Goal: Task Accomplishment & Management: Use online tool/utility

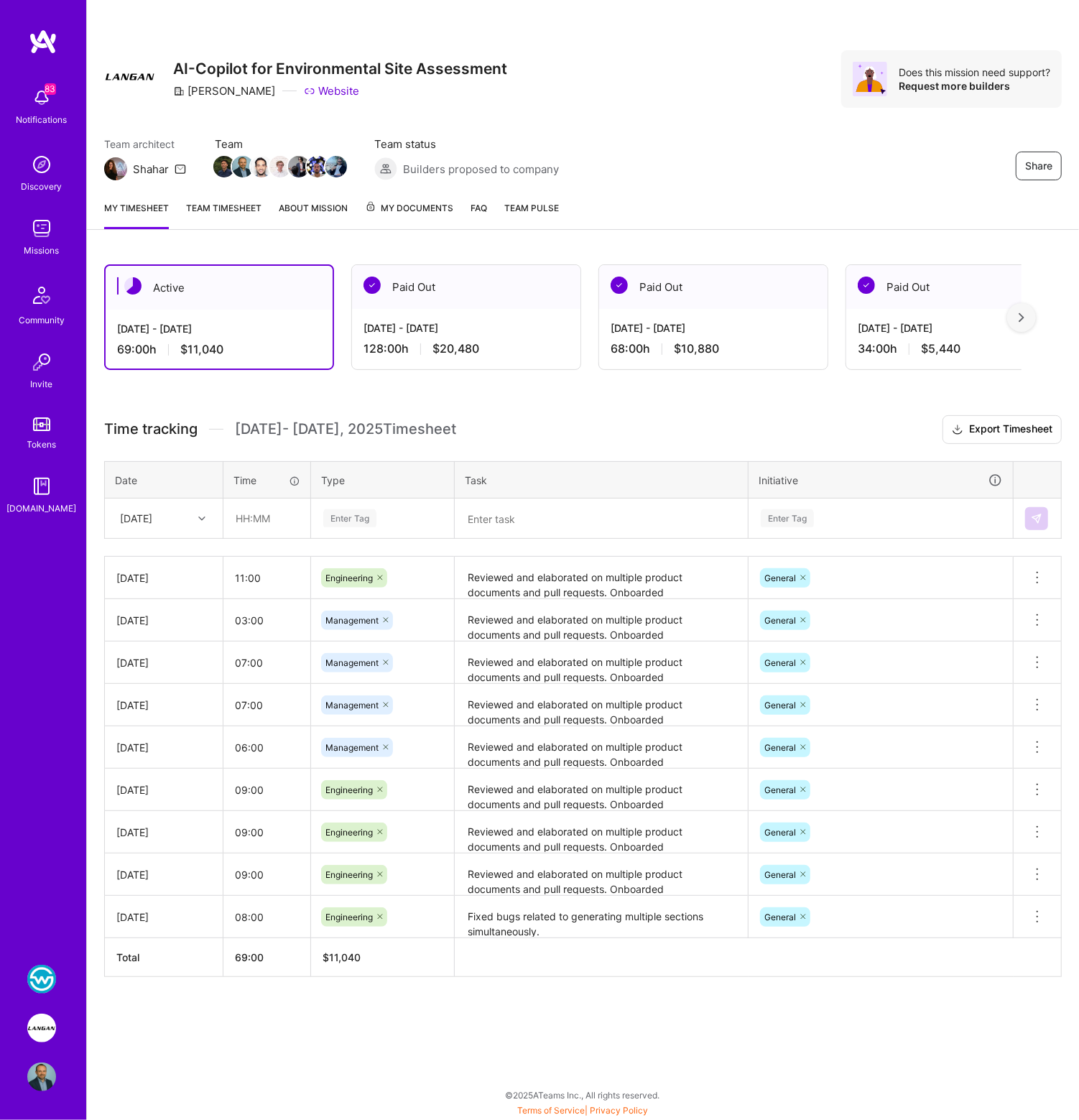
click at [53, 977] on img at bounding box center [42, 980] width 29 height 29
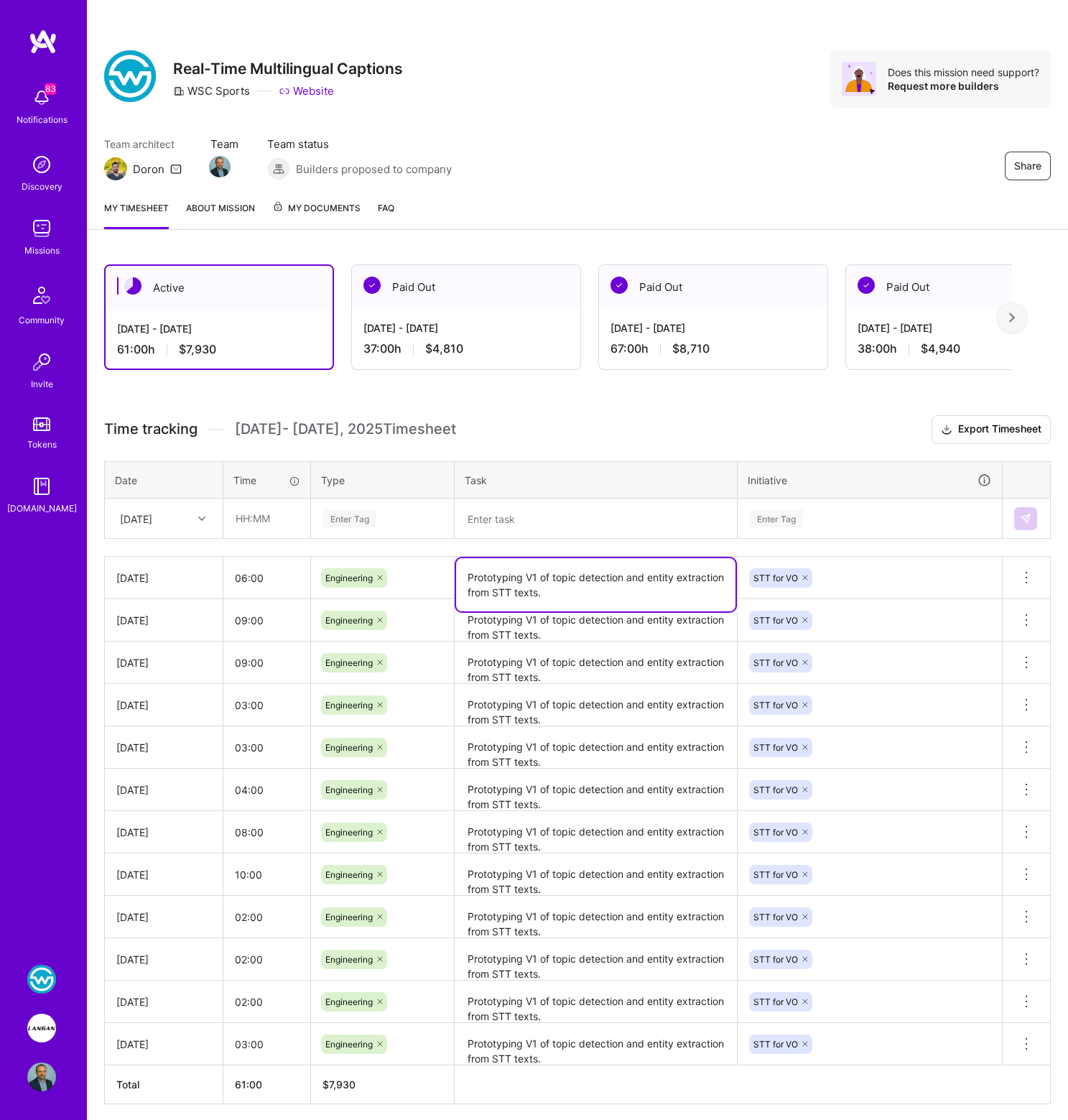
drag, startPoint x: 605, startPoint y: 589, endPoint x: 460, endPoint y: 576, distance: 145.6
click at [460, 576] on textarea "Prototyping V1 of topic detection and entity extraction from STT texts." at bounding box center [595, 585] width 280 height 53
click at [550, 529] on textarea at bounding box center [595, 518] width 280 height 37
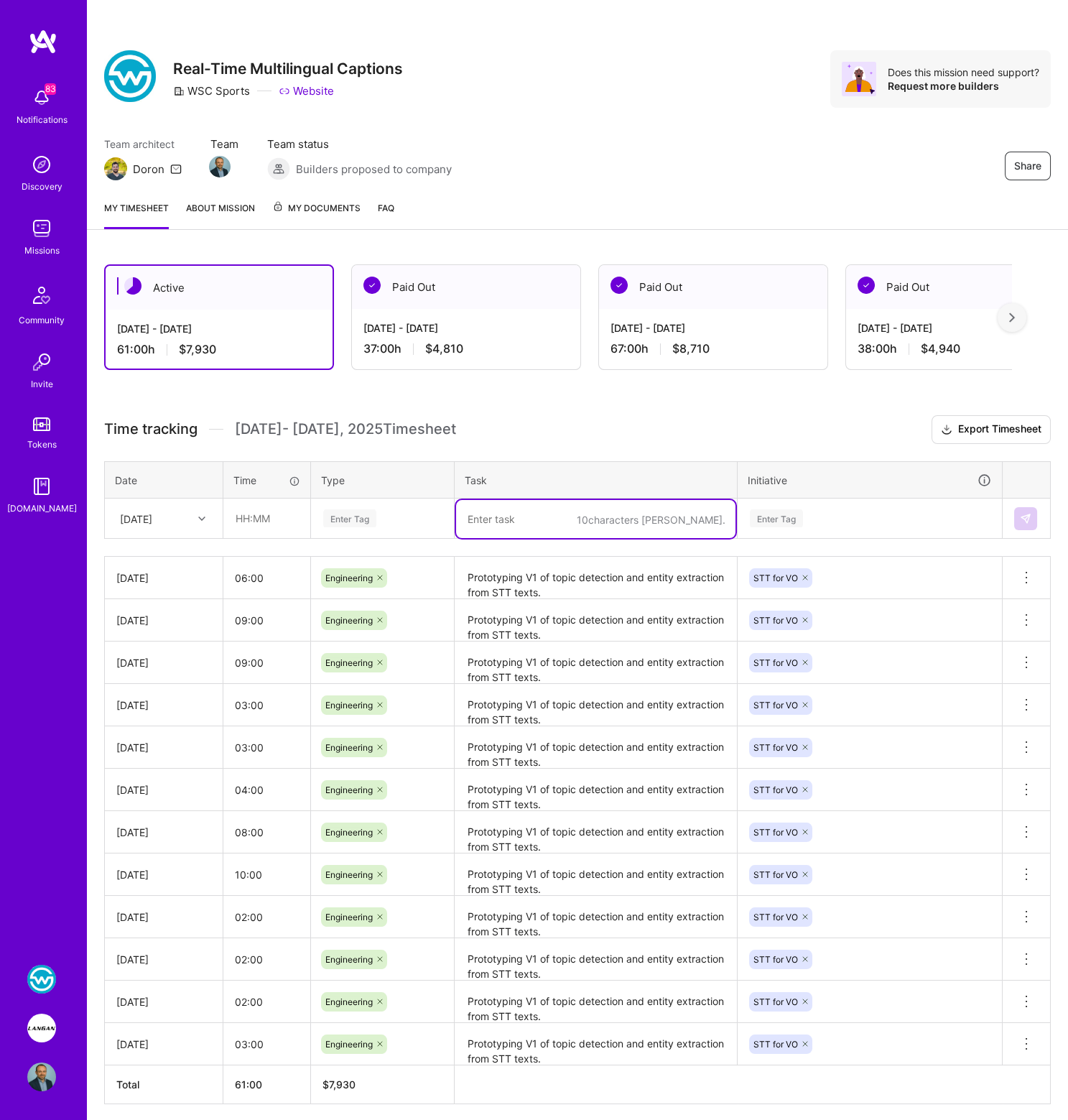
paste textarea "Prototyping V1 of topic detection and entity extraction from STT texts."
type textarea "Prototyping V1 of topic detection and entity extraction from STT texts."
click at [351, 516] on div "Enter Tag" at bounding box center [350, 518] width 53 height 22
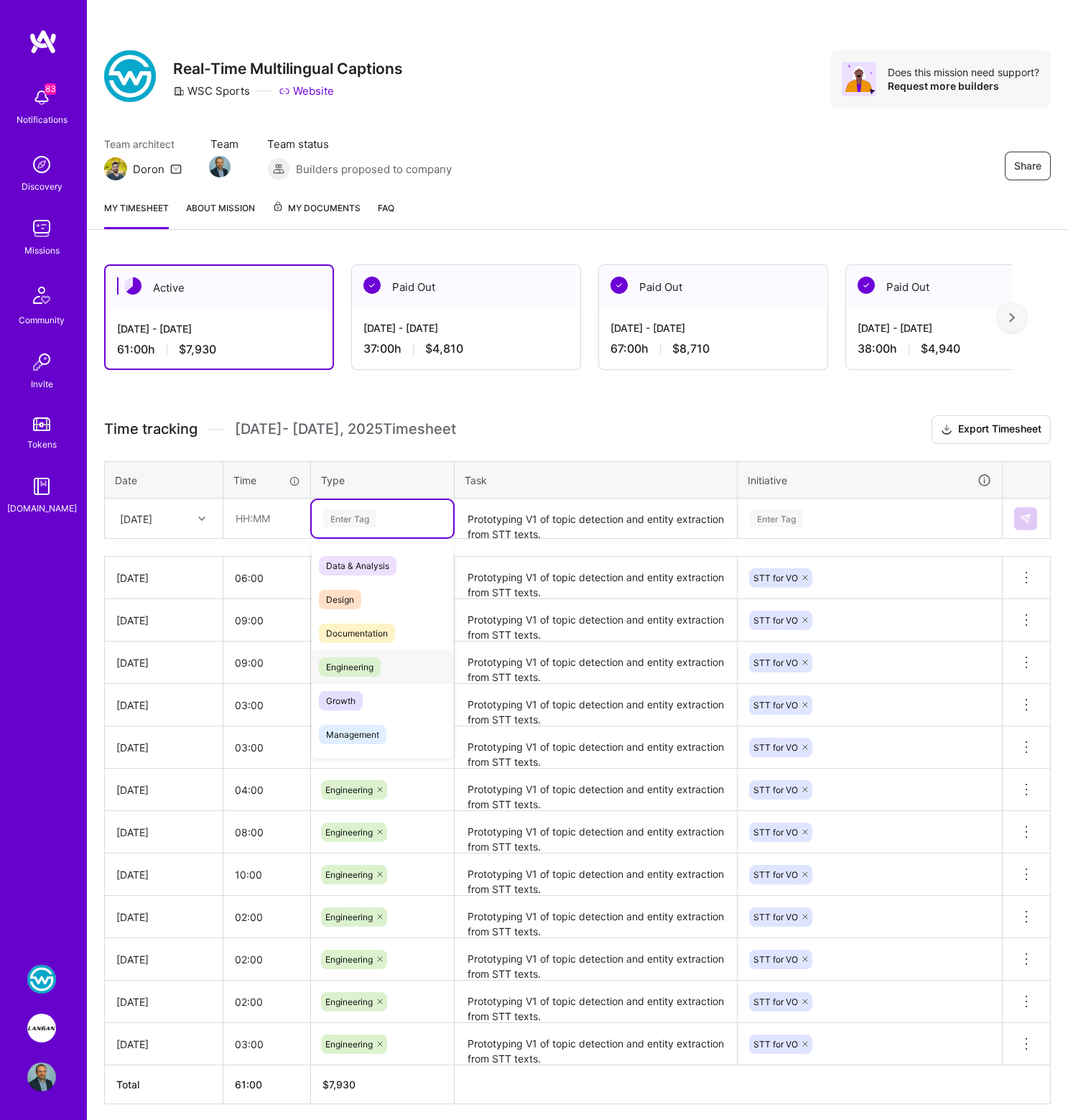
click at [351, 659] on span "Engineering" at bounding box center [349, 666] width 62 height 19
click at [768, 507] on div "Enter Tag" at bounding box center [777, 518] width 53 height 22
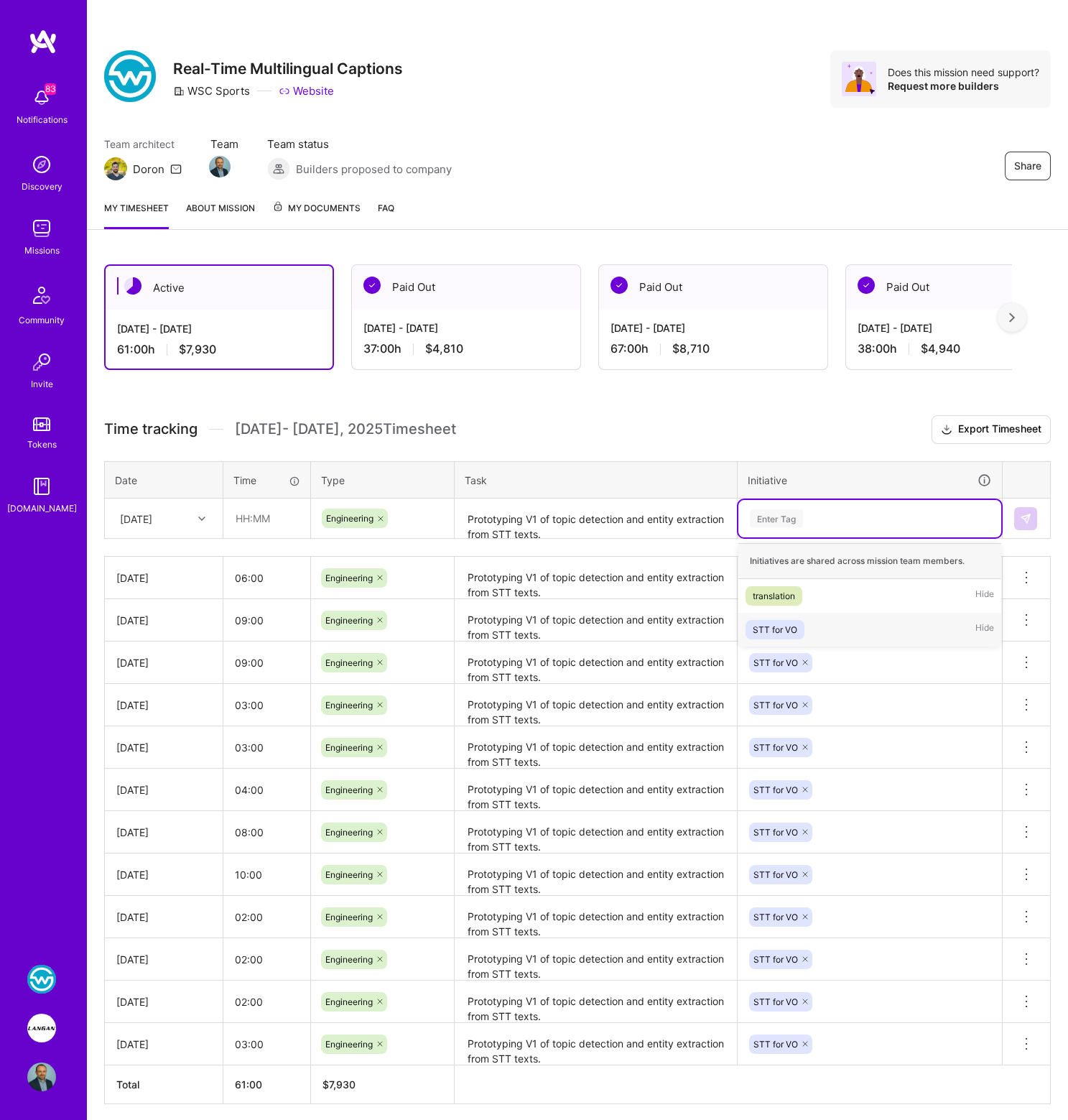
click at [778, 629] on div "STT for VO" at bounding box center [775, 630] width 44 height 15
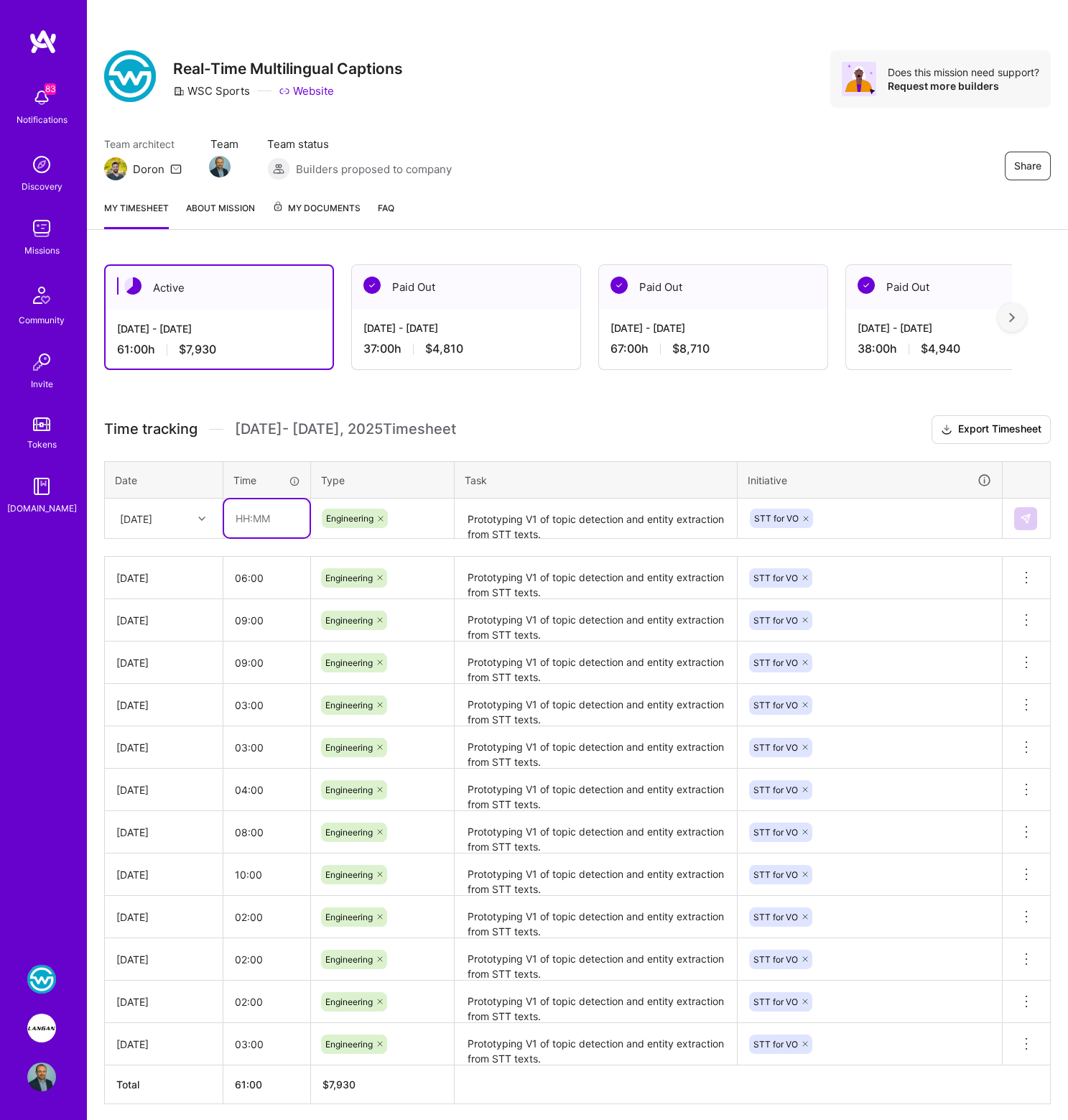
click at [251, 518] on input "text" at bounding box center [267, 518] width 85 height 38
type input "02:00"
click at [1034, 516] on button at bounding box center [1026, 518] width 23 height 23
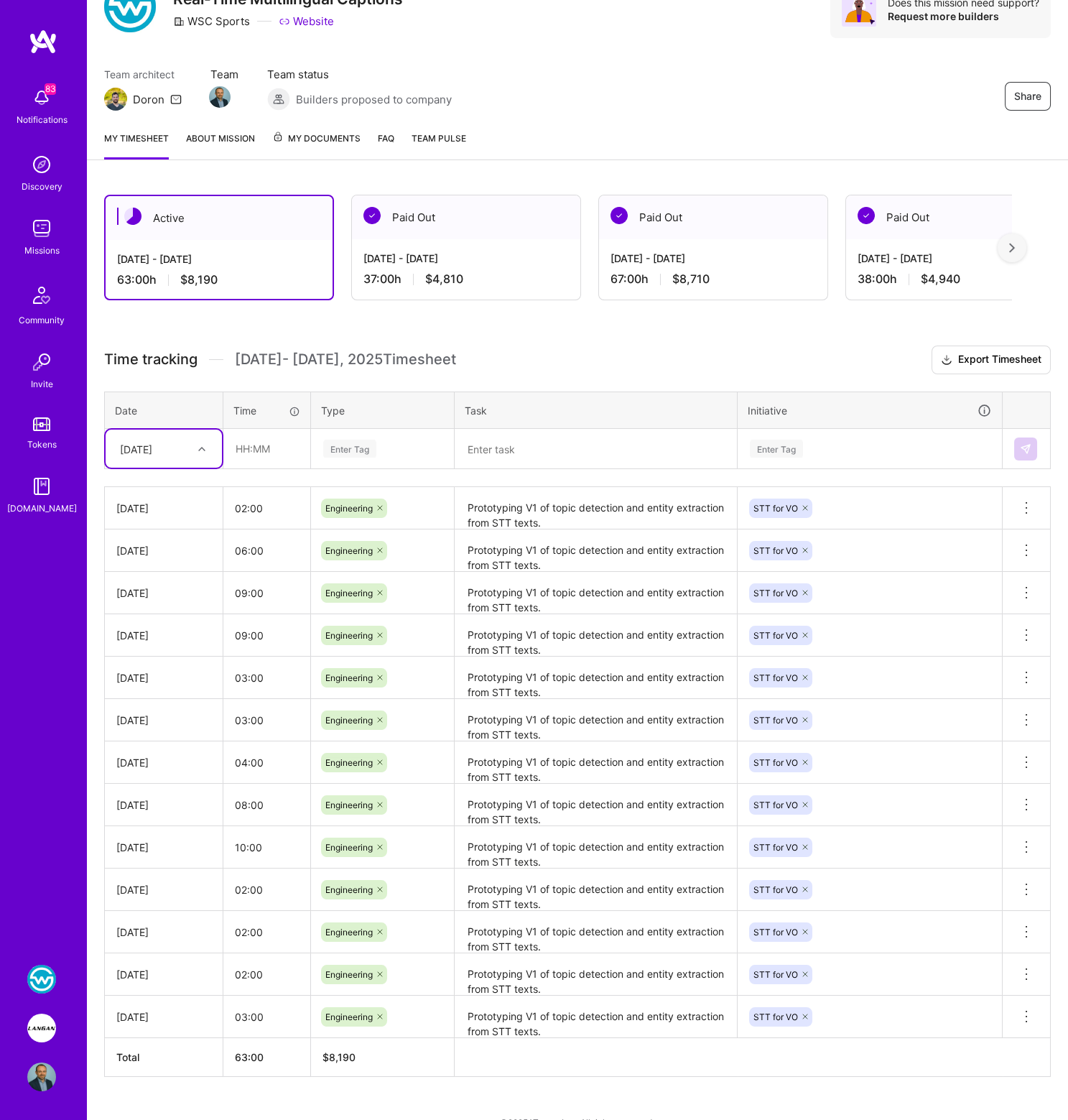
scroll to position [91, 0]
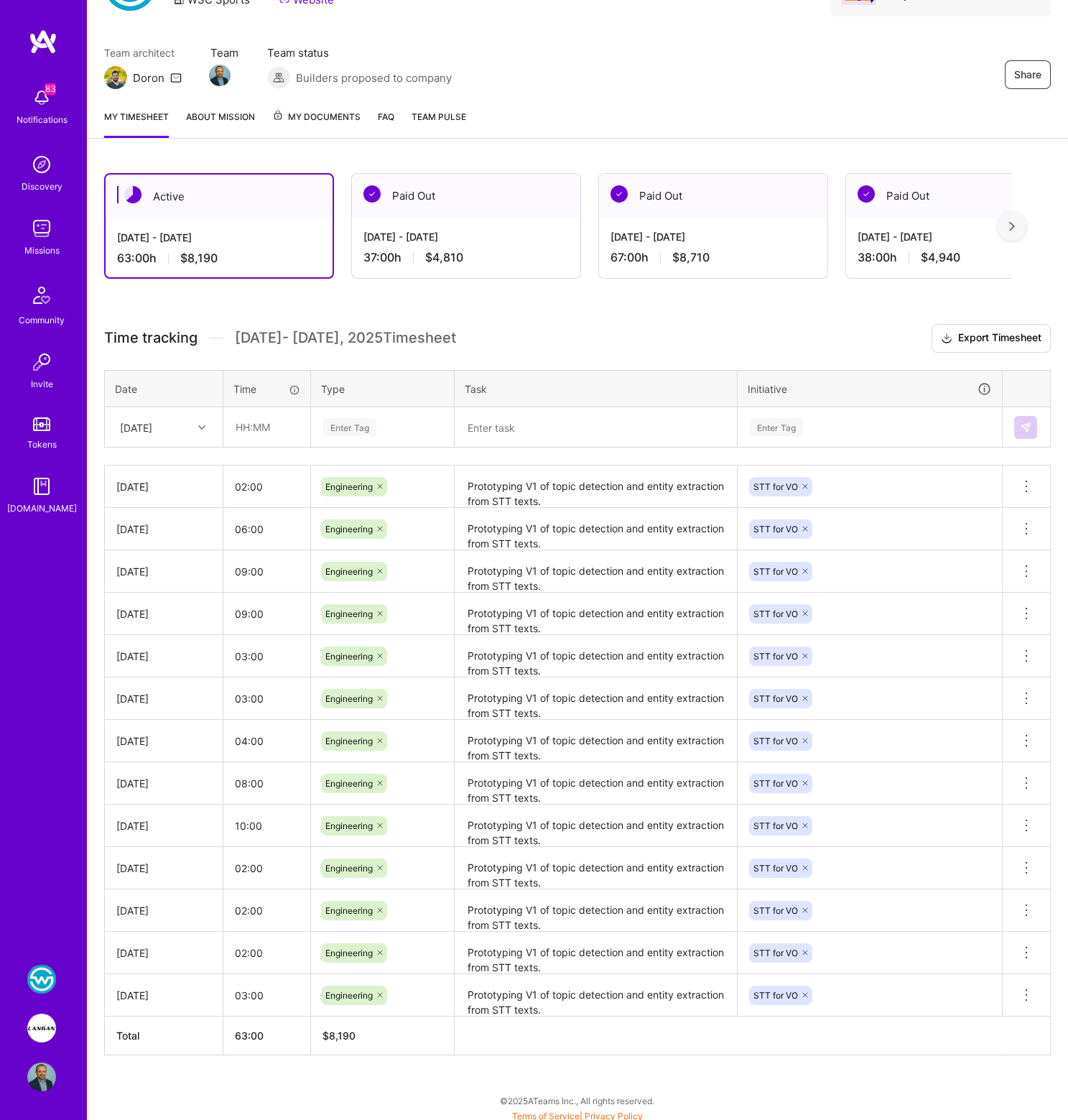
click at [43, 1034] on img at bounding box center [42, 1029] width 29 height 29
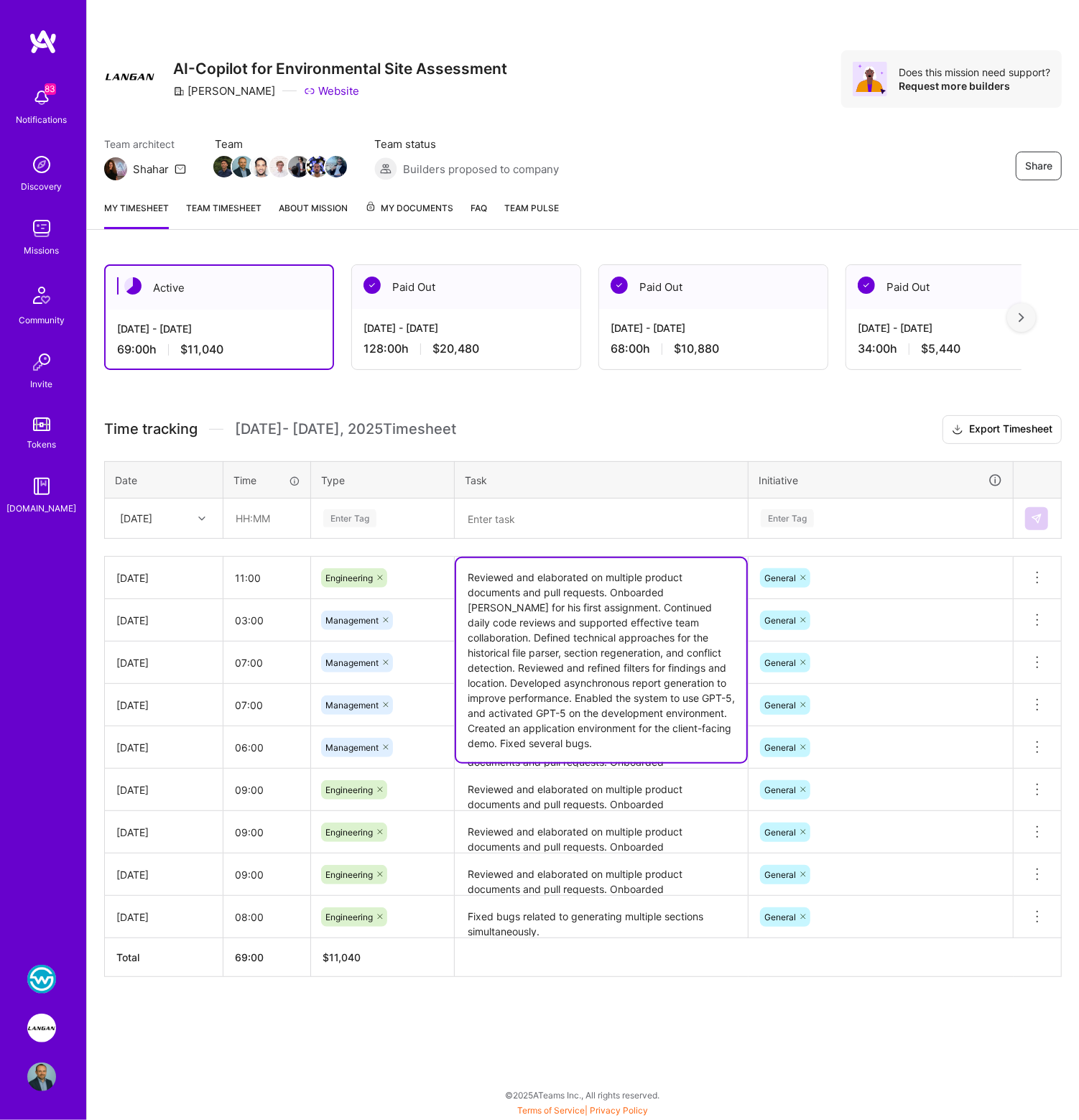
drag, startPoint x: 467, startPoint y: 568, endPoint x: 567, endPoint y: 613, distance: 109.7
click at [630, 680] on textarea "Reviewed and elaborated on multiple product documents and pull requests. Onboar…" at bounding box center [601, 660] width 291 height 204
click at [488, 518] on textarea at bounding box center [601, 518] width 291 height 37
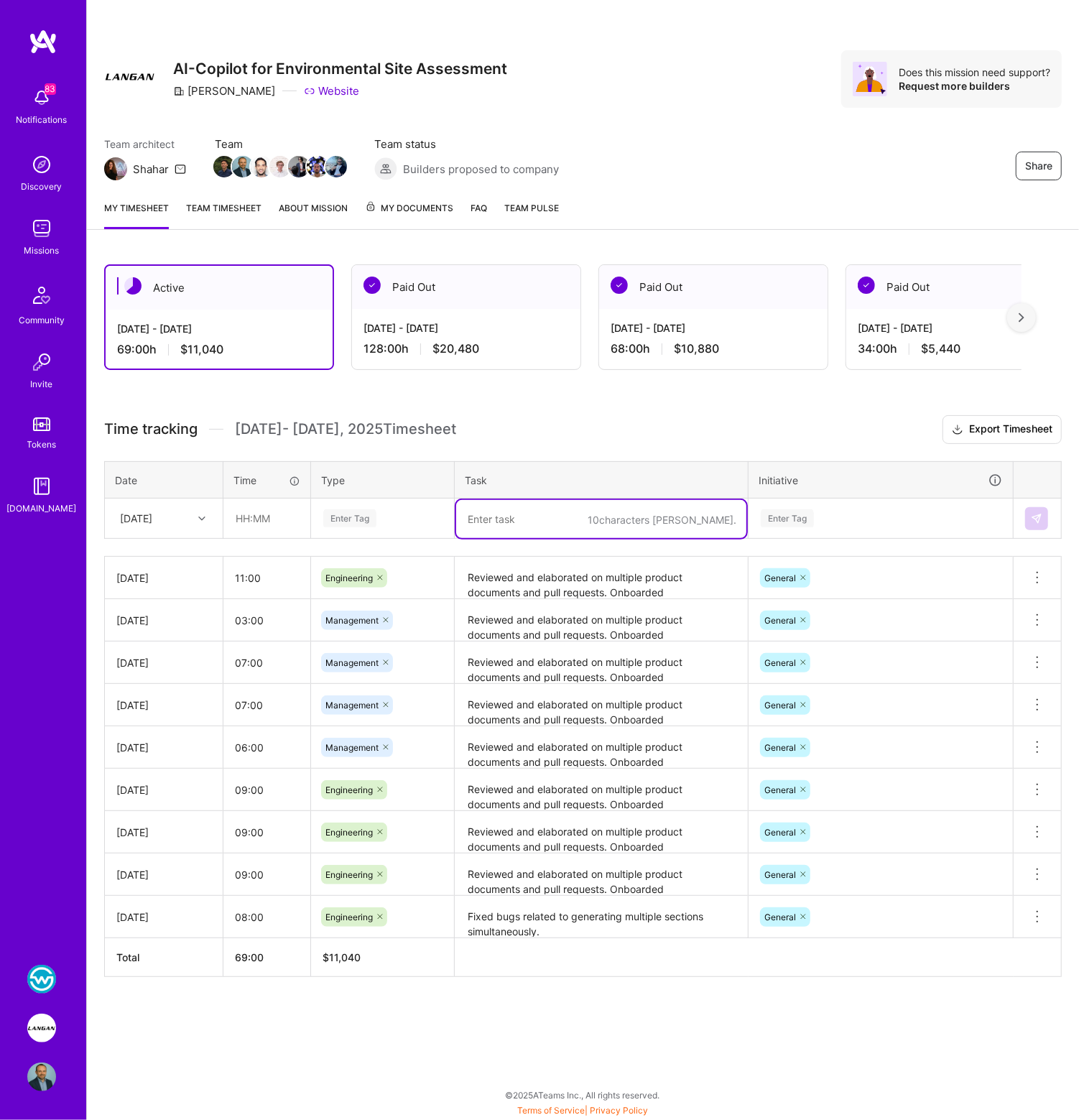
paste textarea "Conducted a deep dive and review of the 'Rules Enforcement' specification and r…"
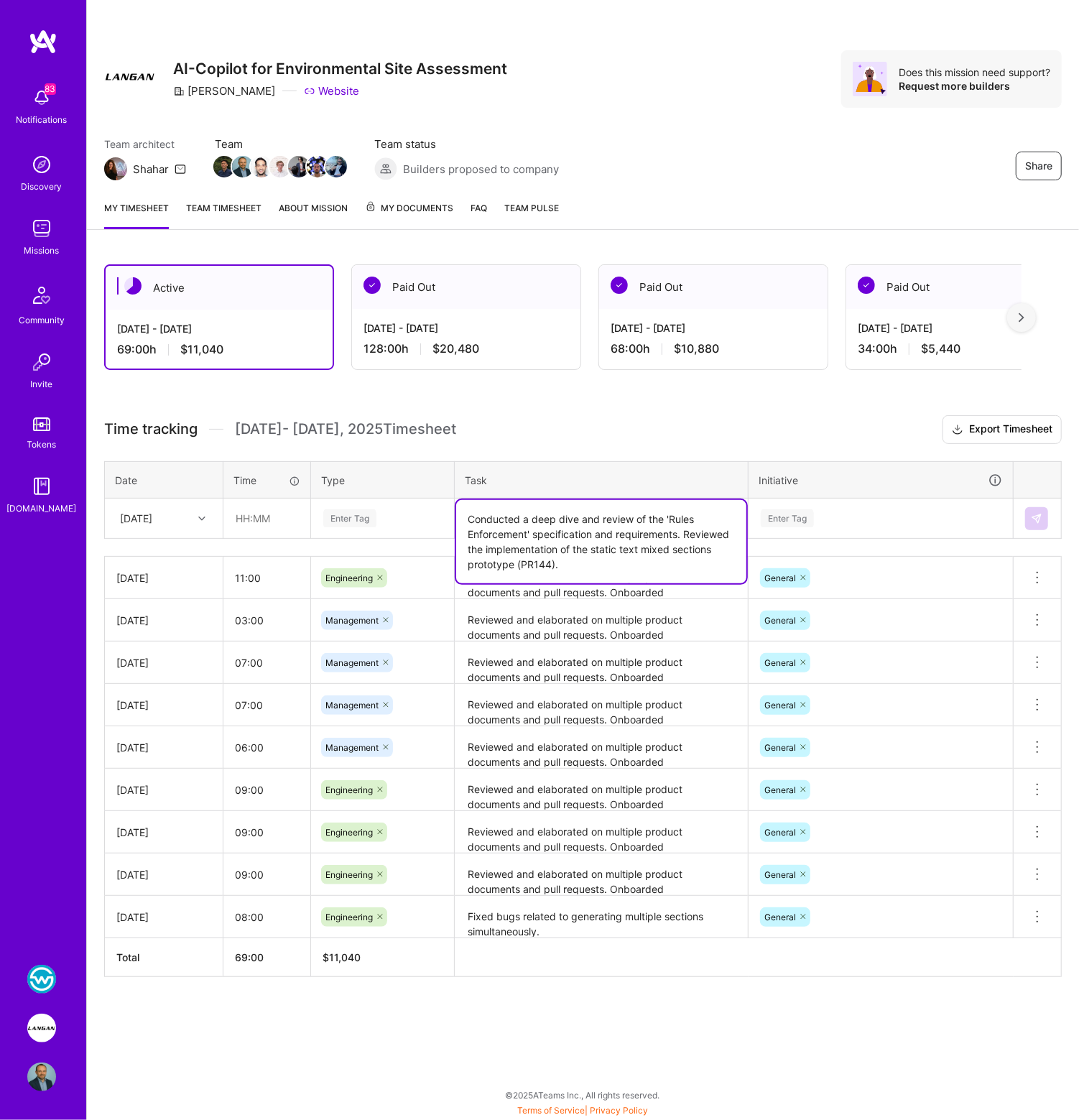
type textarea "Conducted a deep dive and review of the 'Rules Enforcement' specification and r…"
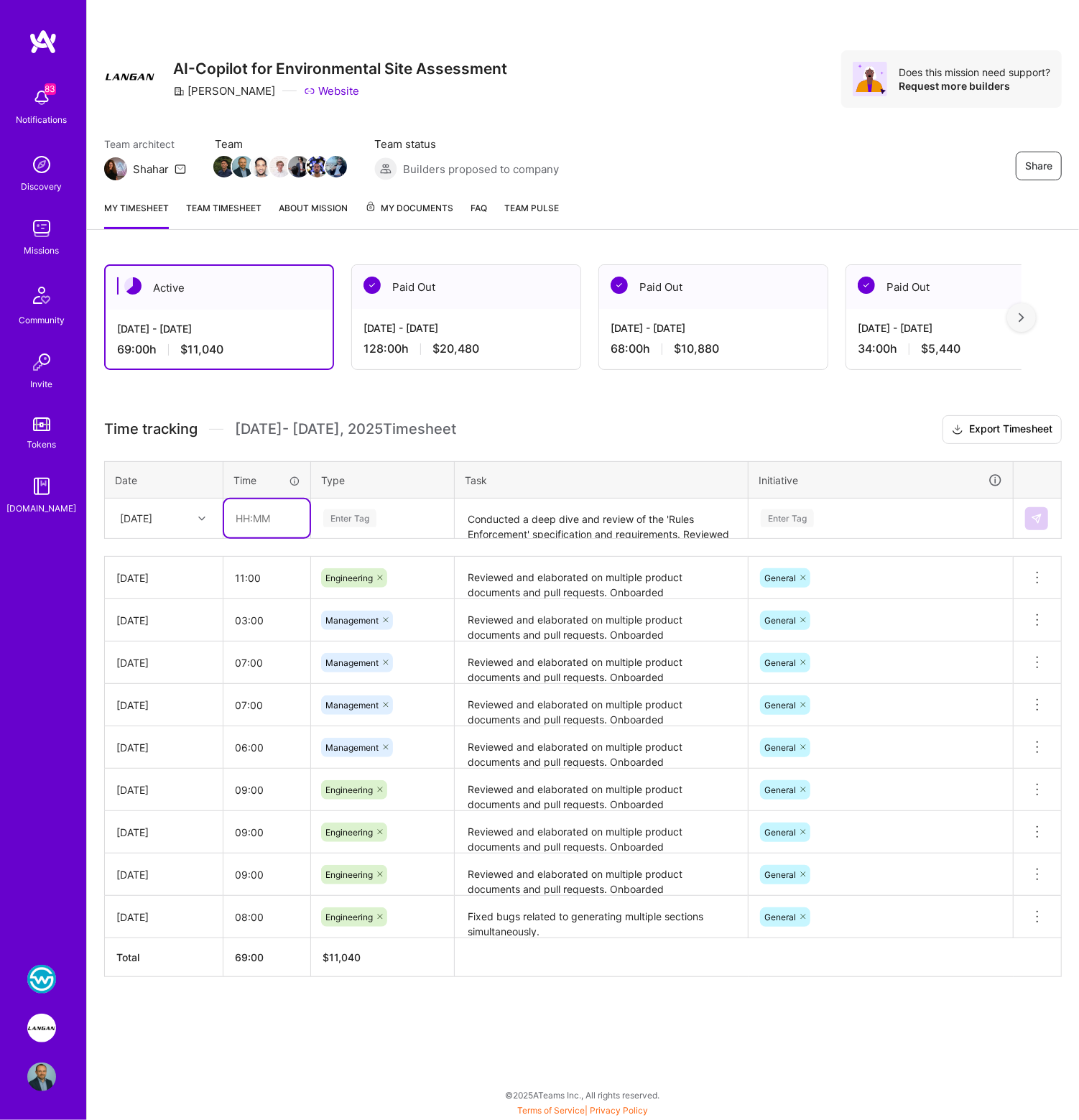
click at [255, 520] on input "text" at bounding box center [267, 518] width 85 height 38
type input "06:00"
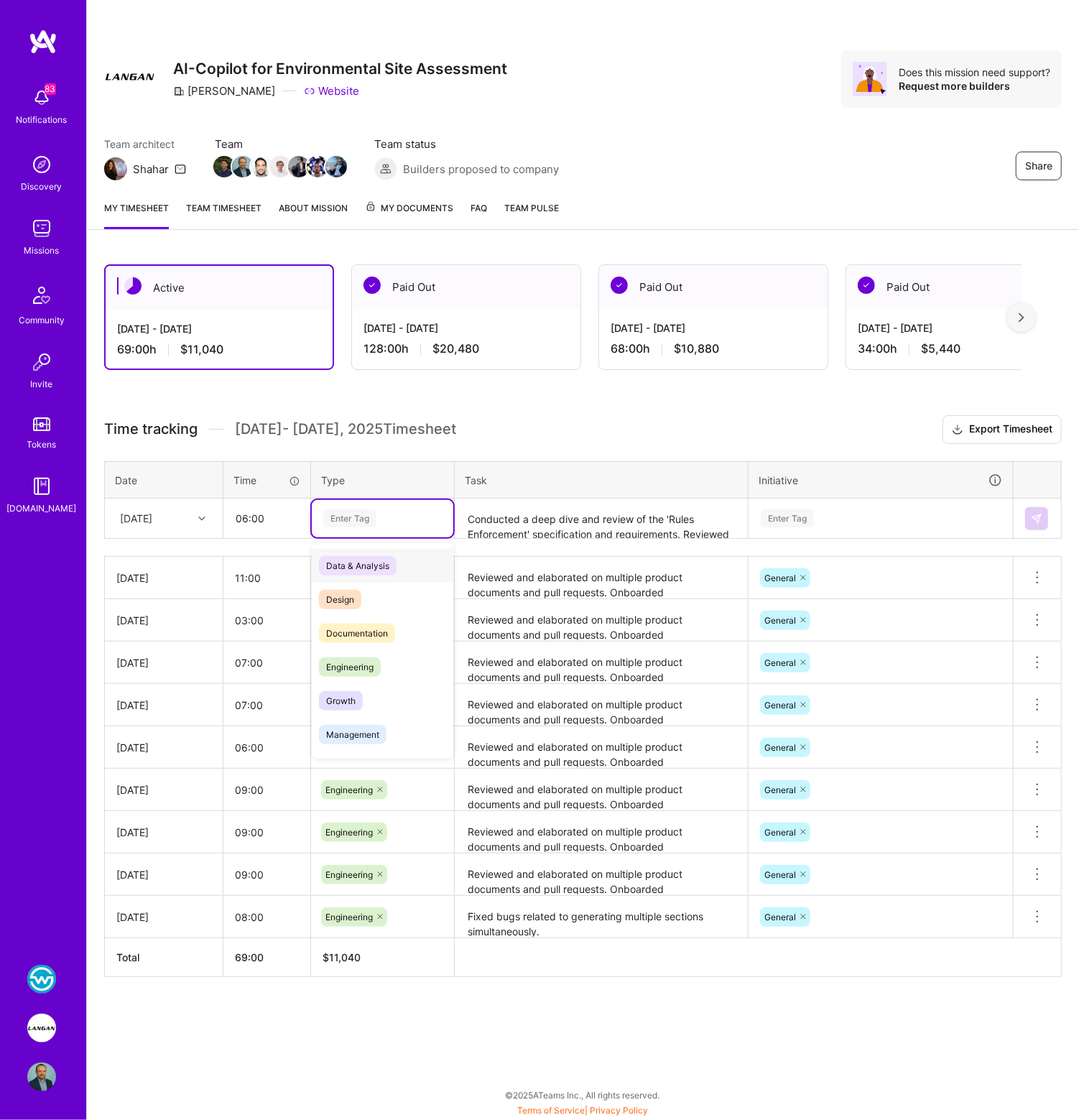
click at [352, 512] on div "Enter Tag" at bounding box center [350, 518] width 53 height 22
click at [358, 663] on span "Engineering" at bounding box center [349, 666] width 62 height 19
click at [773, 521] on div "Enter Tag" at bounding box center [788, 518] width 53 height 22
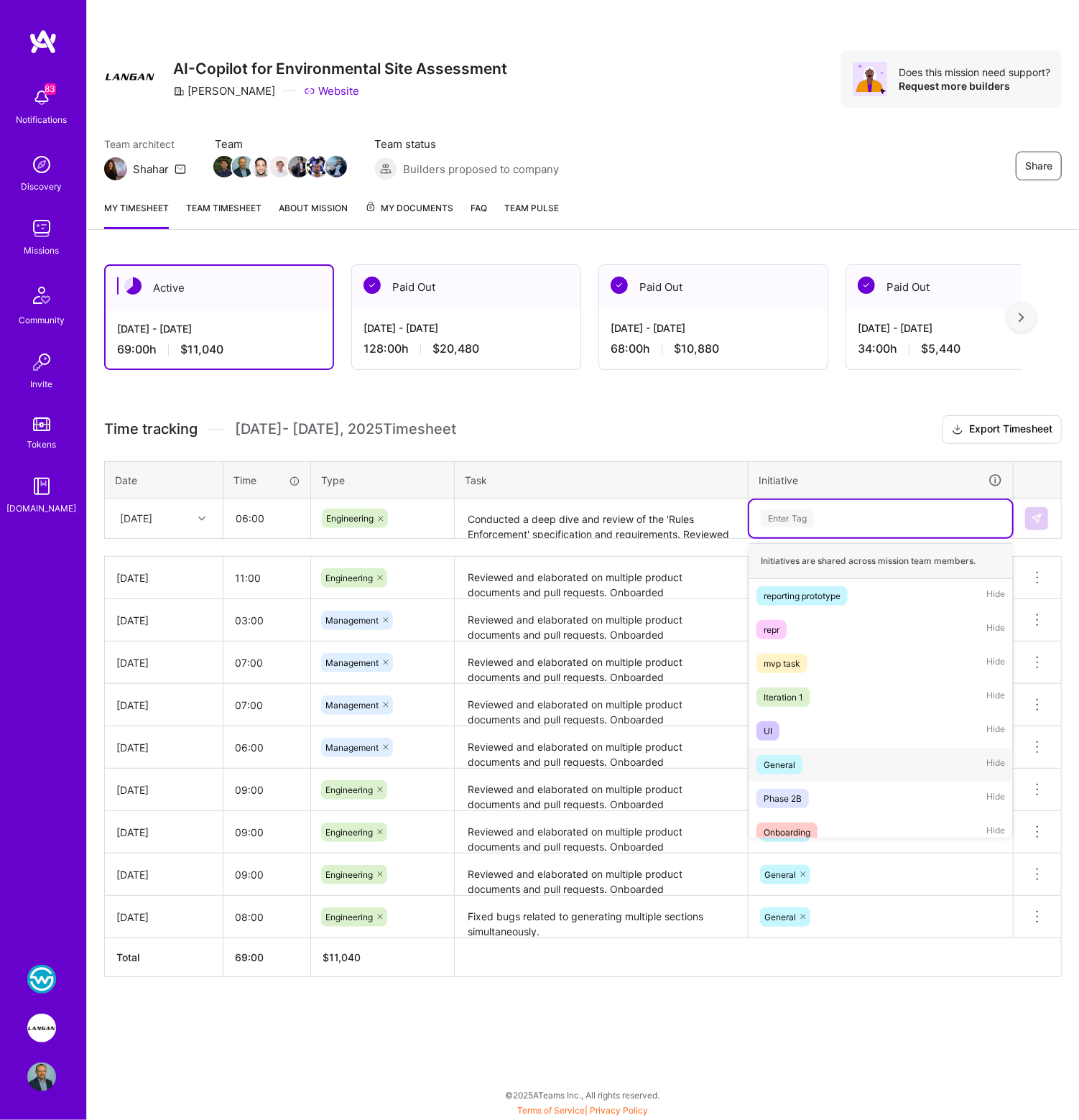
click at [785, 762] on div "General" at bounding box center [779, 765] width 31 height 15
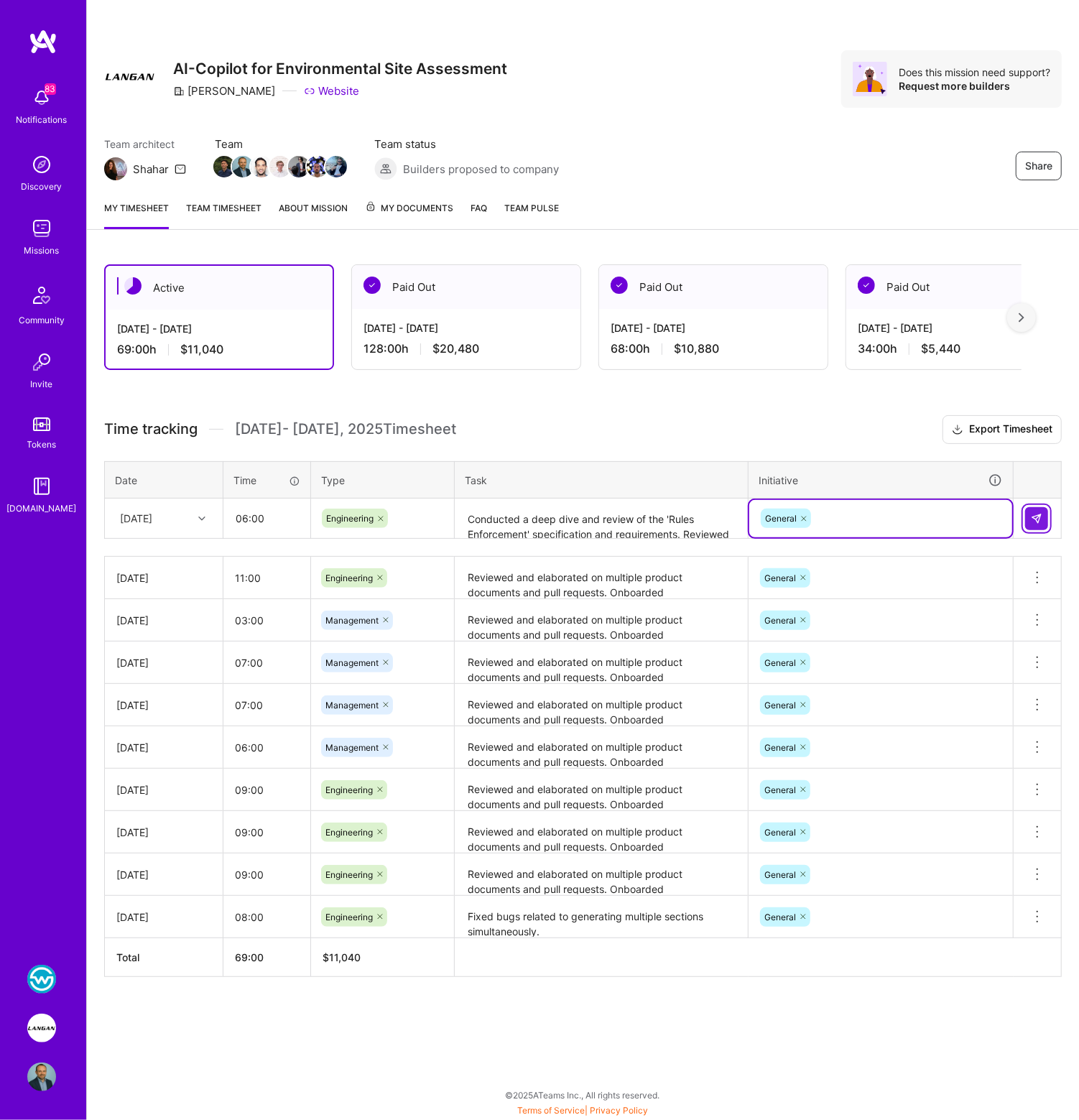
click at [1036, 520] on img at bounding box center [1036, 518] width 11 height 11
